Goal: Transaction & Acquisition: Register for event/course

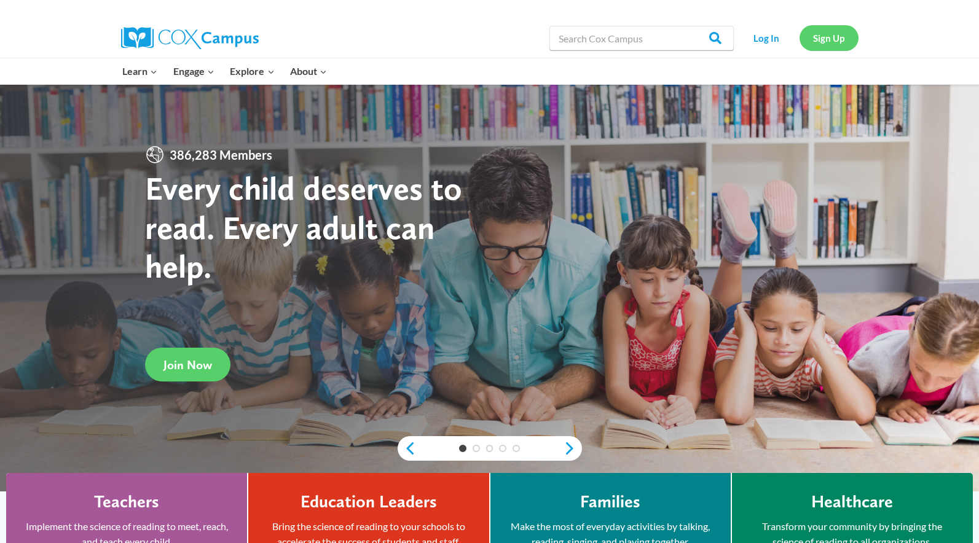
click at [836, 44] on link "Sign Up" at bounding box center [829, 37] width 59 height 25
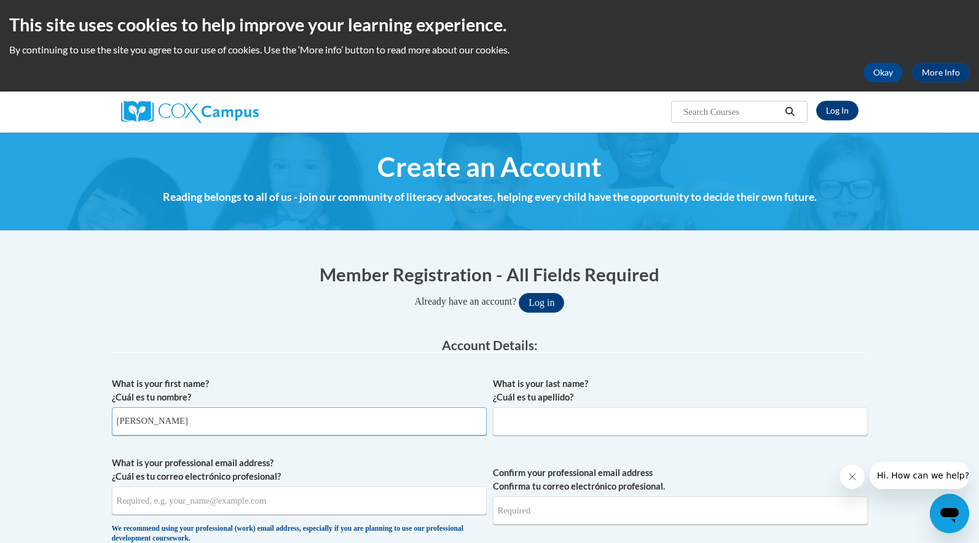
type input "Ashlyn"
click at [602, 405] on span "What is your last name? ¿Cuál es tu apellido?" at bounding box center [680, 406] width 375 height 58
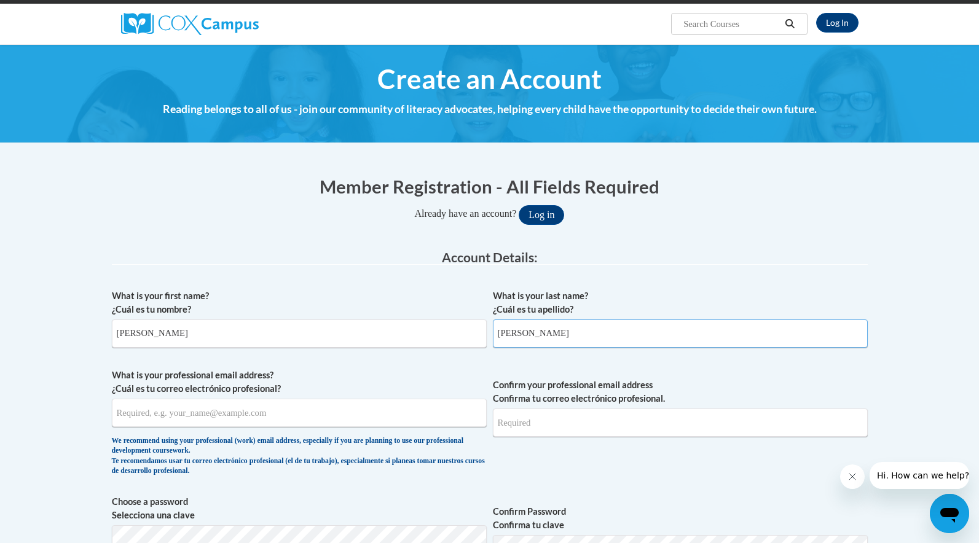
scroll to position [93, 0]
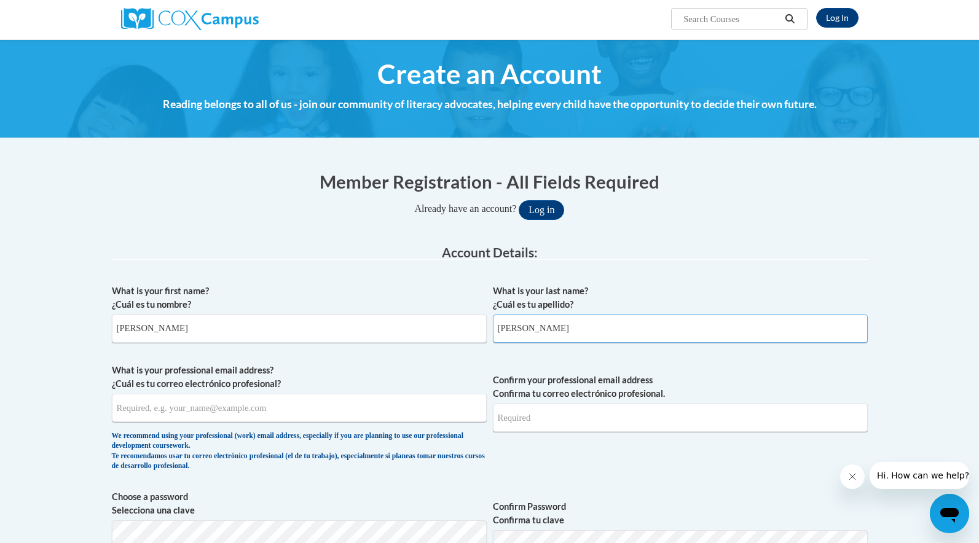
type input "Darby"
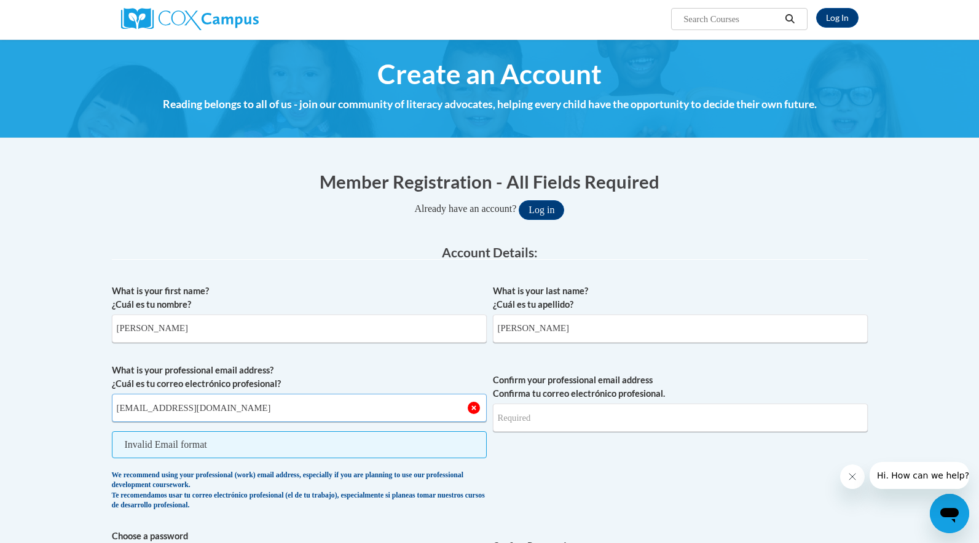
type input "ashl42095@brunswickcc.edu"
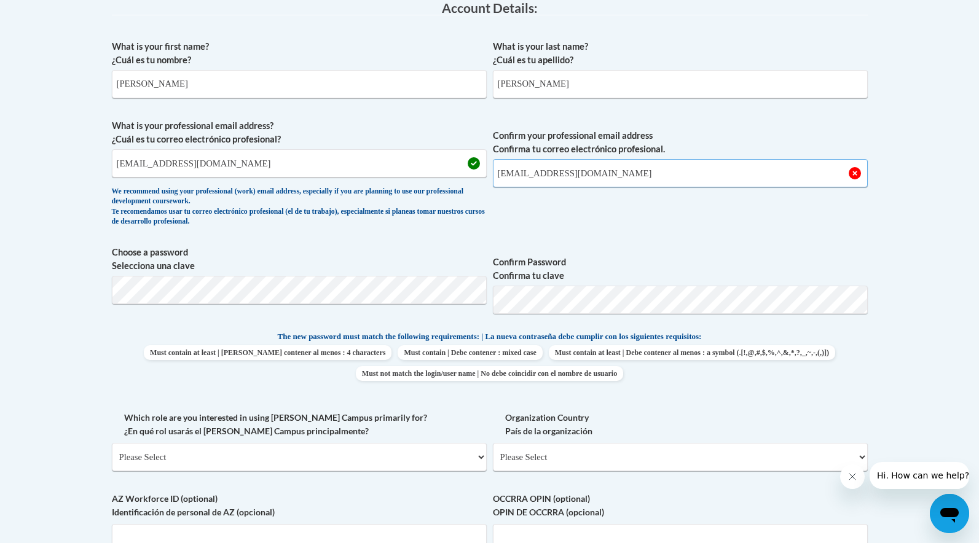
scroll to position [342, 0]
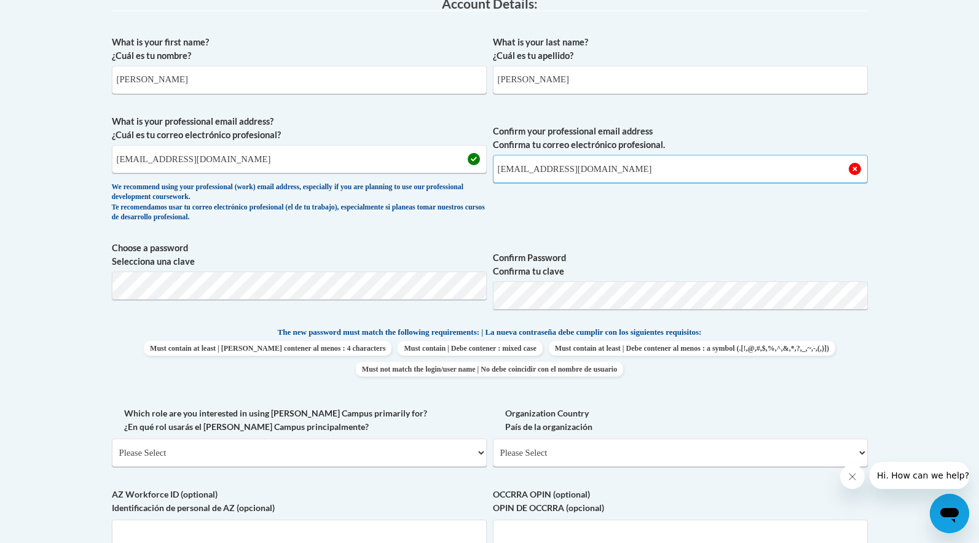
type input "ashl42095@brunswickcc.edu"
click at [306, 295] on div "Member Registration - All Fields Required Already have an account? Log in Prefe…" at bounding box center [490, 381] width 756 height 922
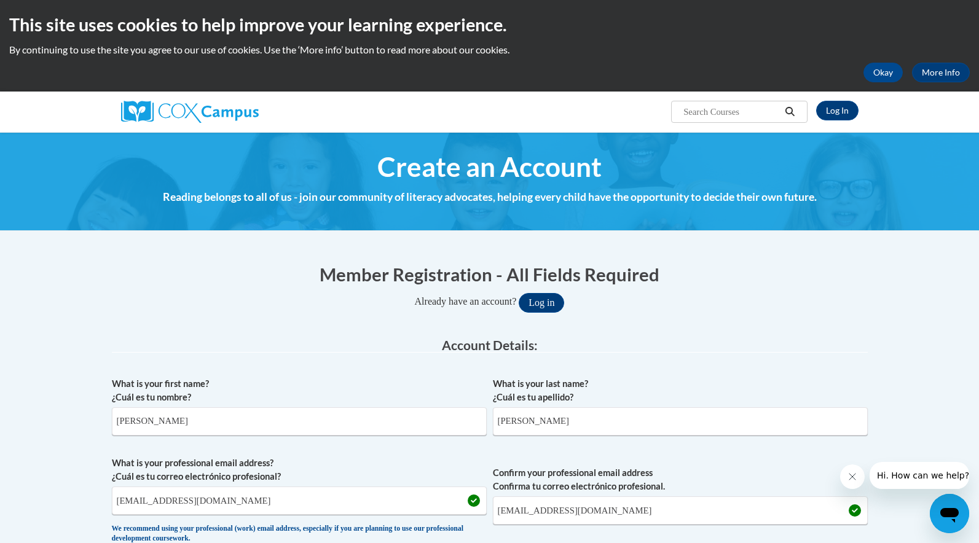
click at [305, 294] on div "Already have an account? Log in" at bounding box center [490, 303] width 756 height 20
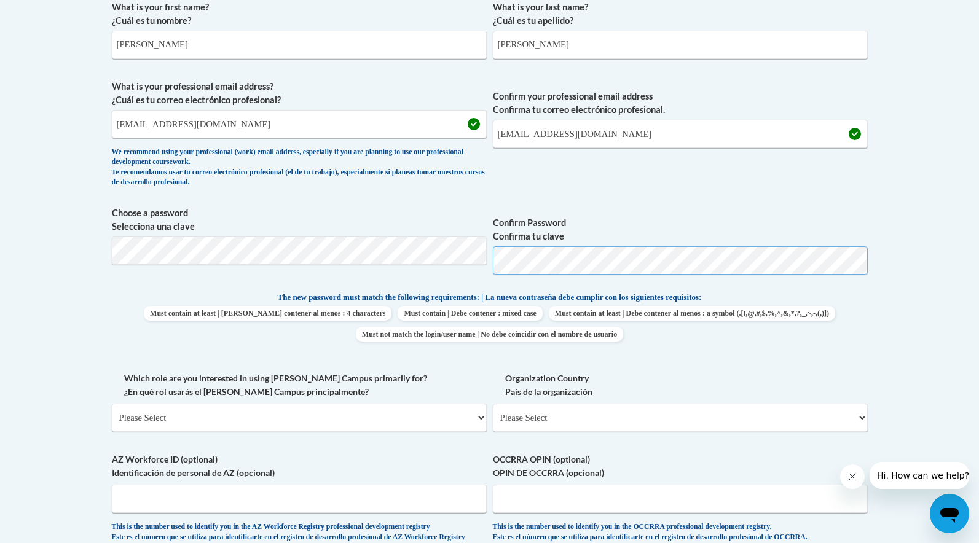
scroll to position [379, 0]
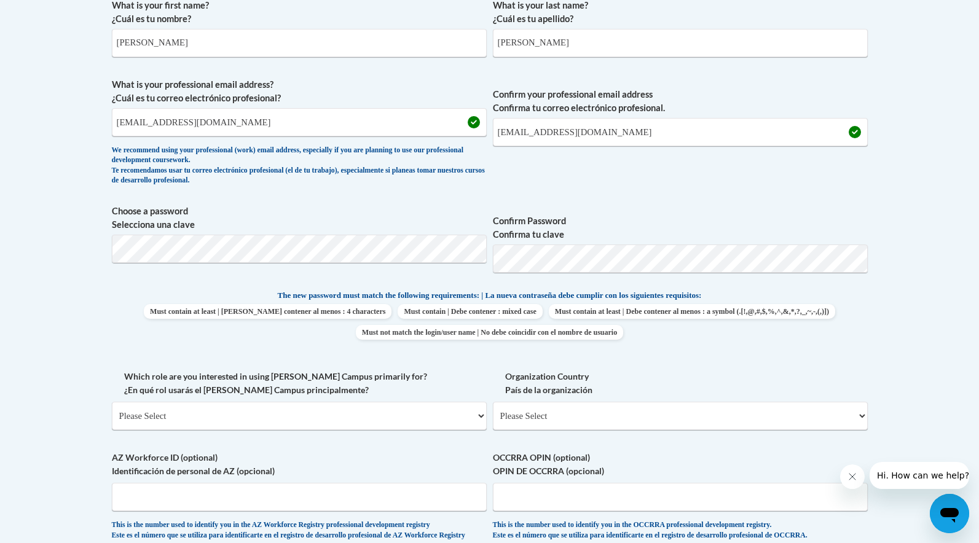
click at [377, 391] on label "Which role are you interested in using Cox Campus primarily for? ¿En qué rol us…" at bounding box center [299, 383] width 375 height 27
click at [377, 402] on select "Please Select College/University | Colegio/Universidad Community/Nonprofit Part…" at bounding box center [299, 416] width 375 height 28
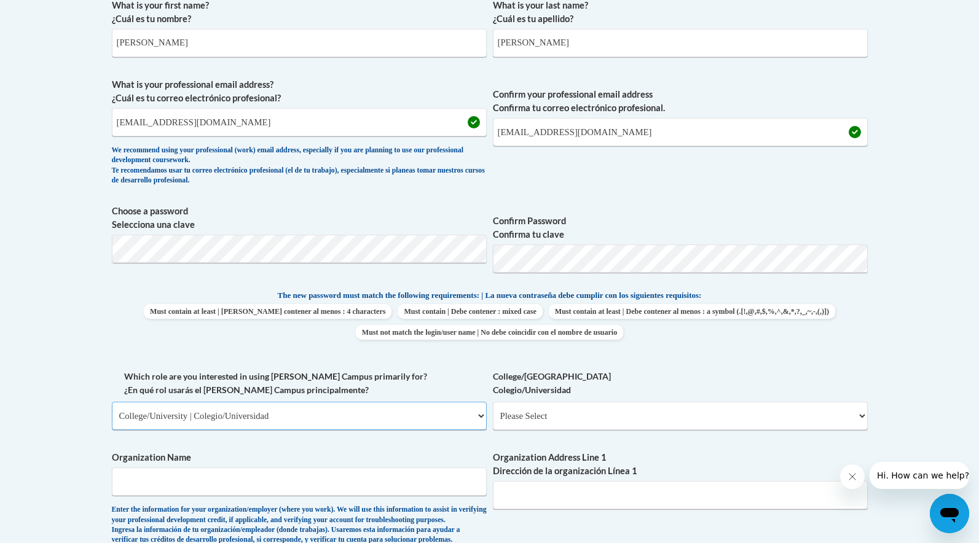
select select "fbf2d438-af2f-41f8-98f1-81c410e29de3"
select select "8e40623d-54d0-45cd-9f92-5df65cd3f8cf"
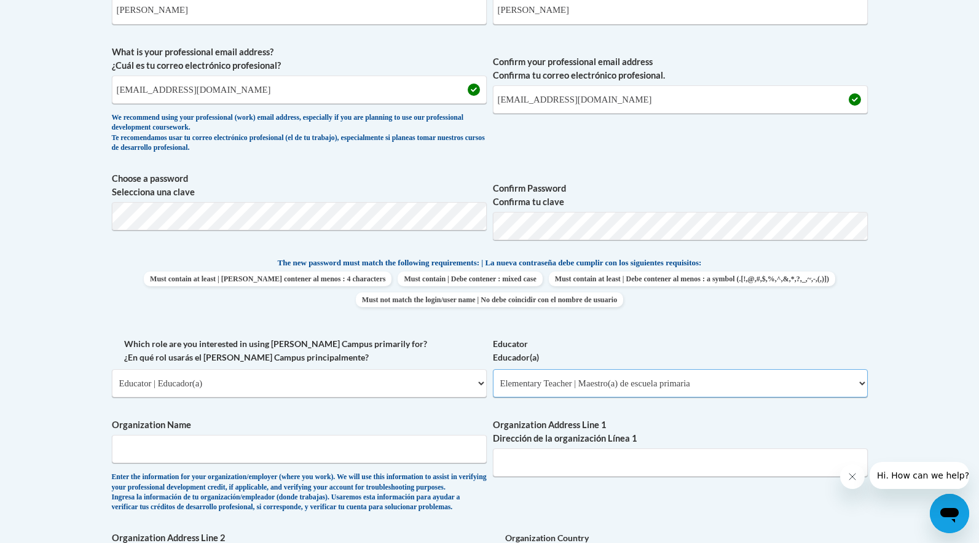
scroll to position [415, 0]
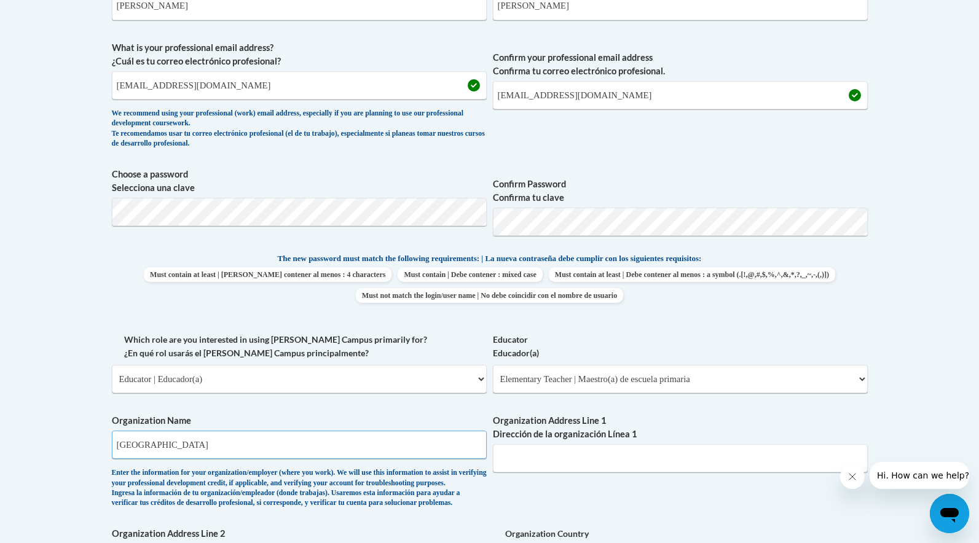
type input "Brunswick Community College"
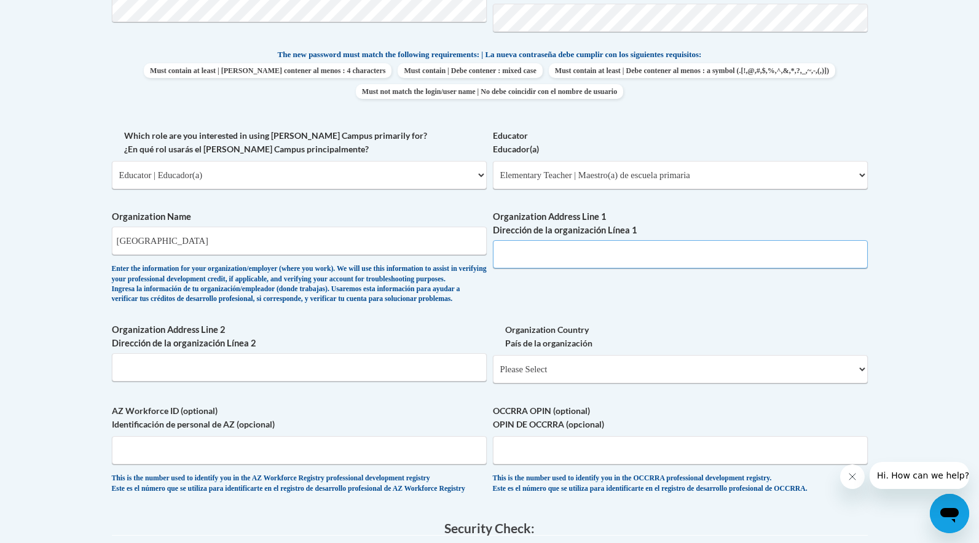
scroll to position [621, 0]
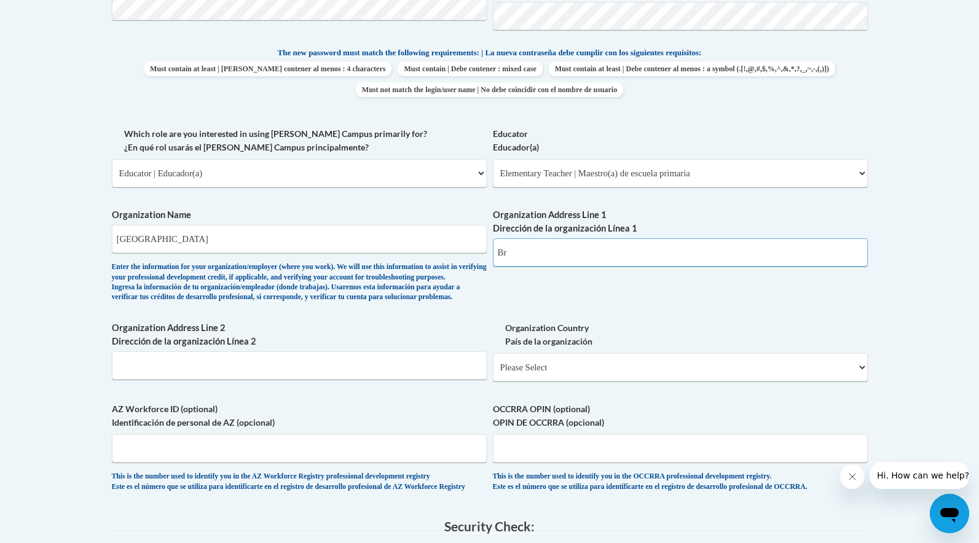
type input "B"
type input "PO Box 30, Bolivia, NC"
select select "ad49bcad-a171-4b2e-b99c-48b446064914"
select select
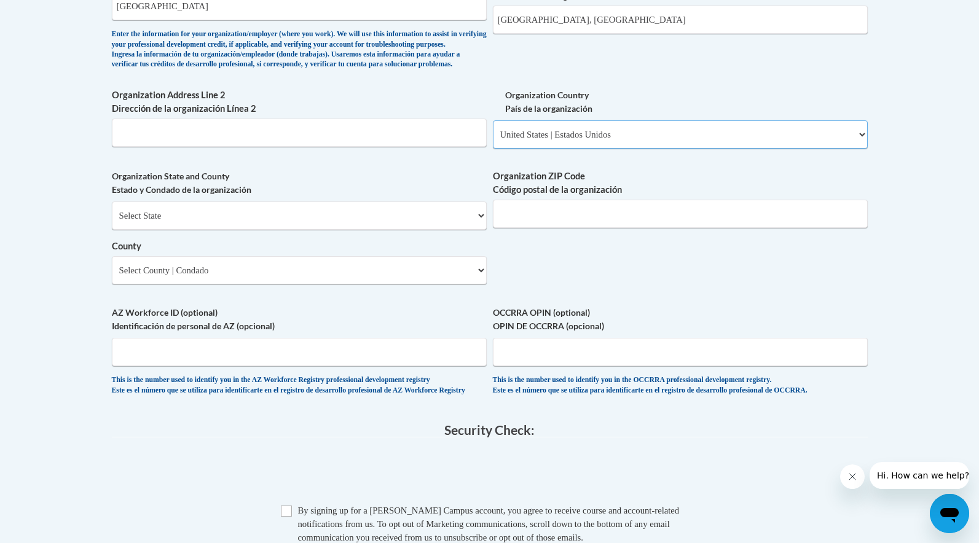
scroll to position [823, 0]
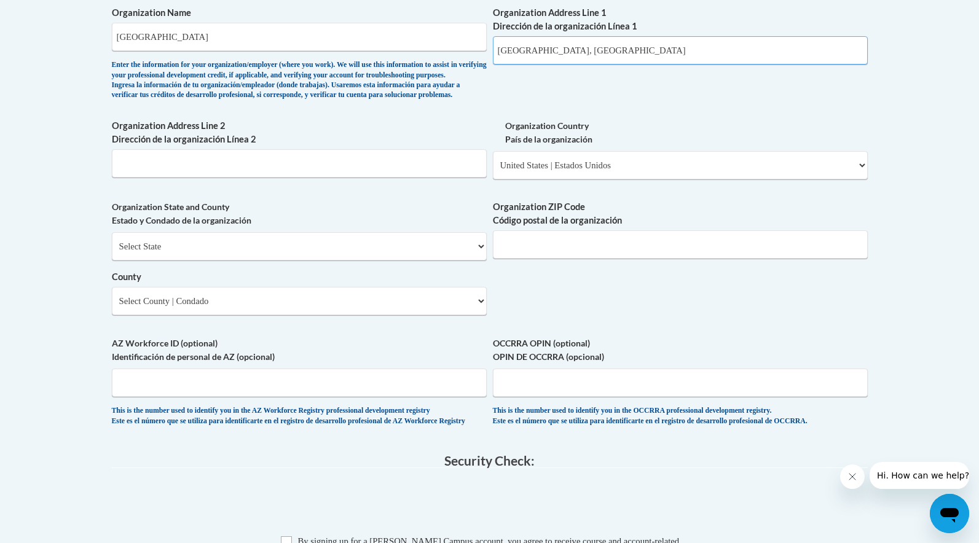
click at [614, 39] on input "PO Box 30, Bolivia, NC" at bounding box center [680, 50] width 375 height 28
type input "PO Box 30, Bolivia"
select select "North Carolina"
click at [198, 291] on select "County" at bounding box center [299, 301] width 375 height 28
select select "Brunswick"
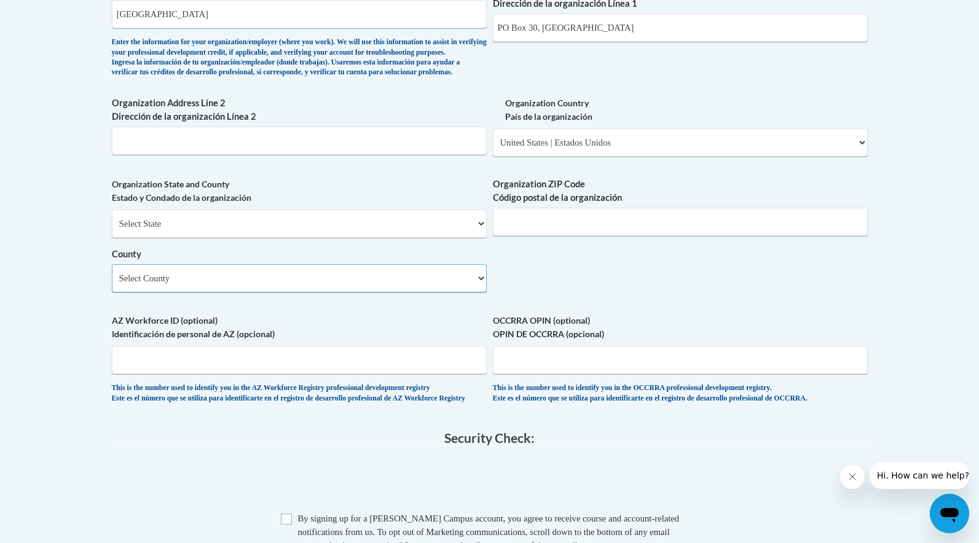
scroll to position [847, 0]
type input "28462"
click at [367, 439] on div "Member Registration - All Fields Required Already have an account? Log in Prefe…" at bounding box center [490, 40] width 756 height 1253
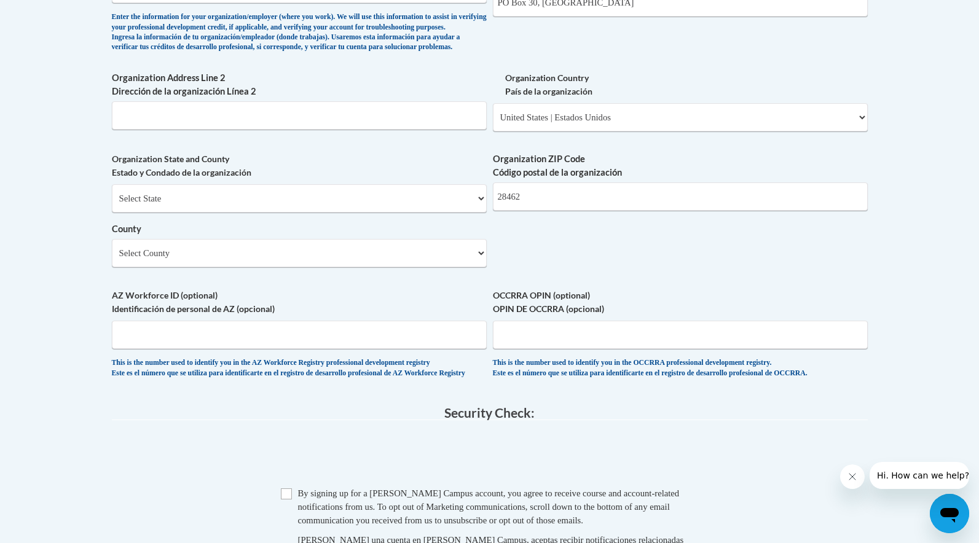
scroll to position [894, 0]
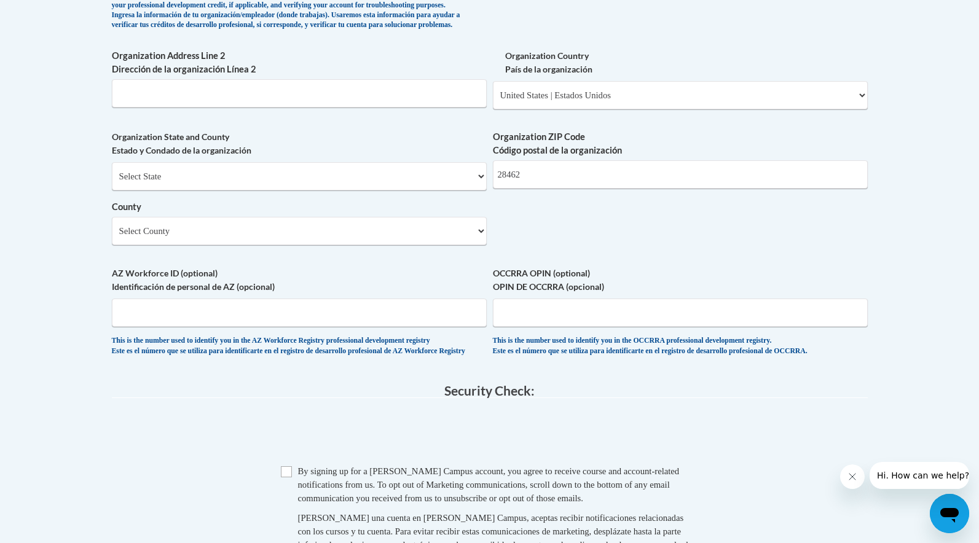
click at [292, 482] on span "Checkbox By signing up for a Cox Campus account, you agree to receive course an…" at bounding box center [490, 521] width 418 height 113
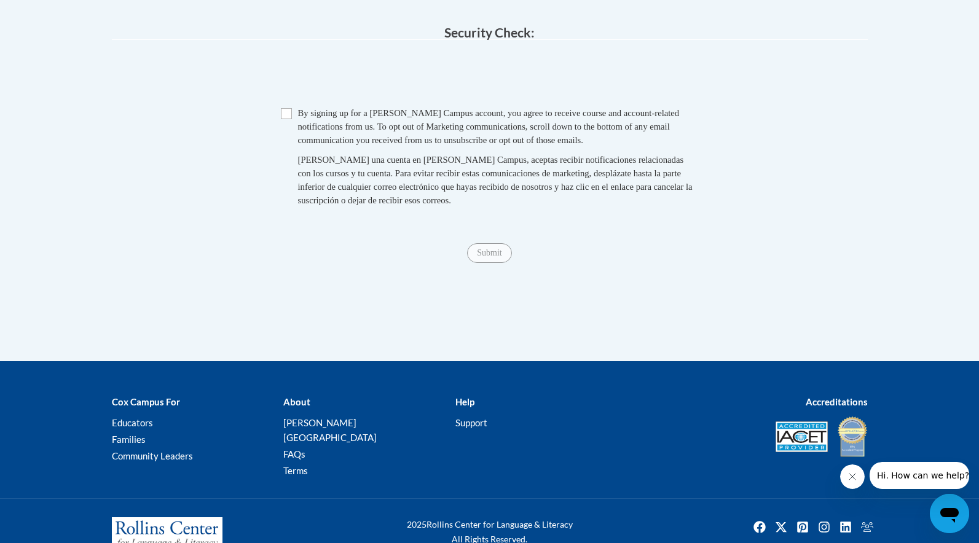
scroll to position [1277, 0]
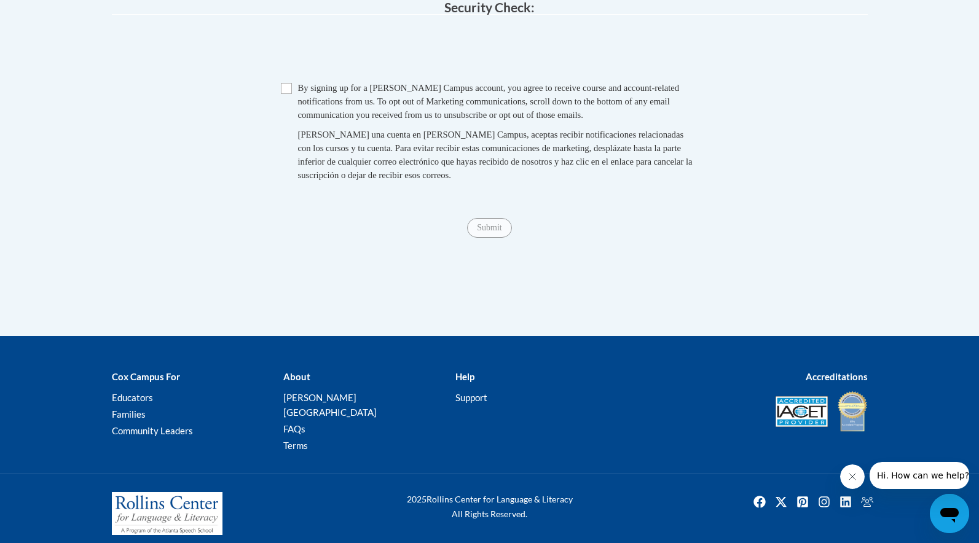
click at [289, 94] on input "Checkbox" at bounding box center [286, 88] width 11 height 11
checkbox input "true"
click at [474, 237] on input "Submit" at bounding box center [489, 228] width 44 height 20
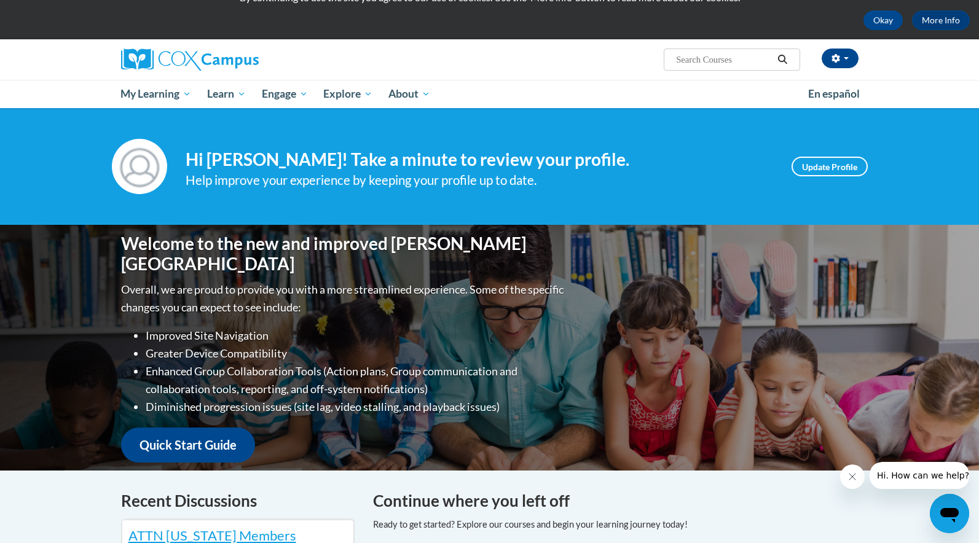
scroll to position [55, 0]
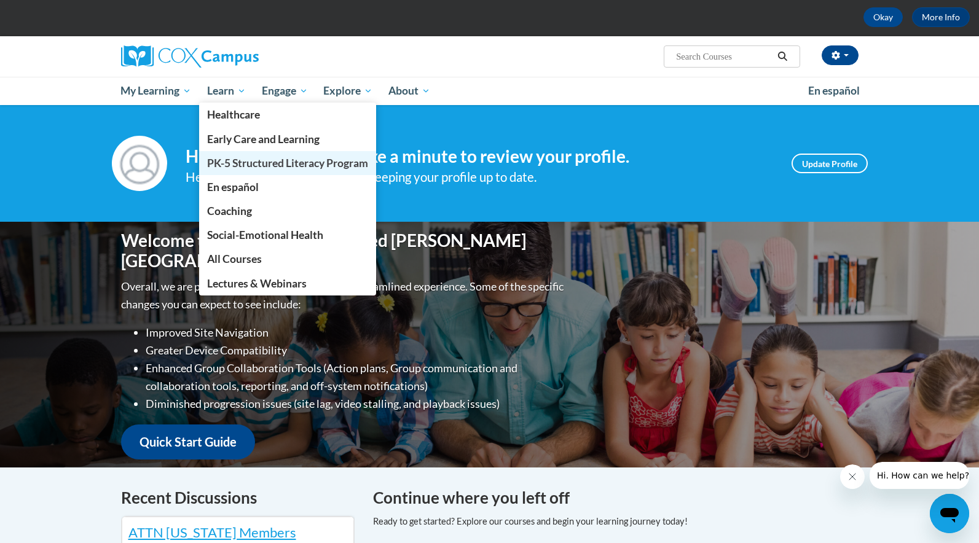
click at [255, 162] on span "PK-5 Structured Literacy Program" at bounding box center [287, 163] width 161 height 13
